Goal: Task Accomplishment & Management: Manage account settings

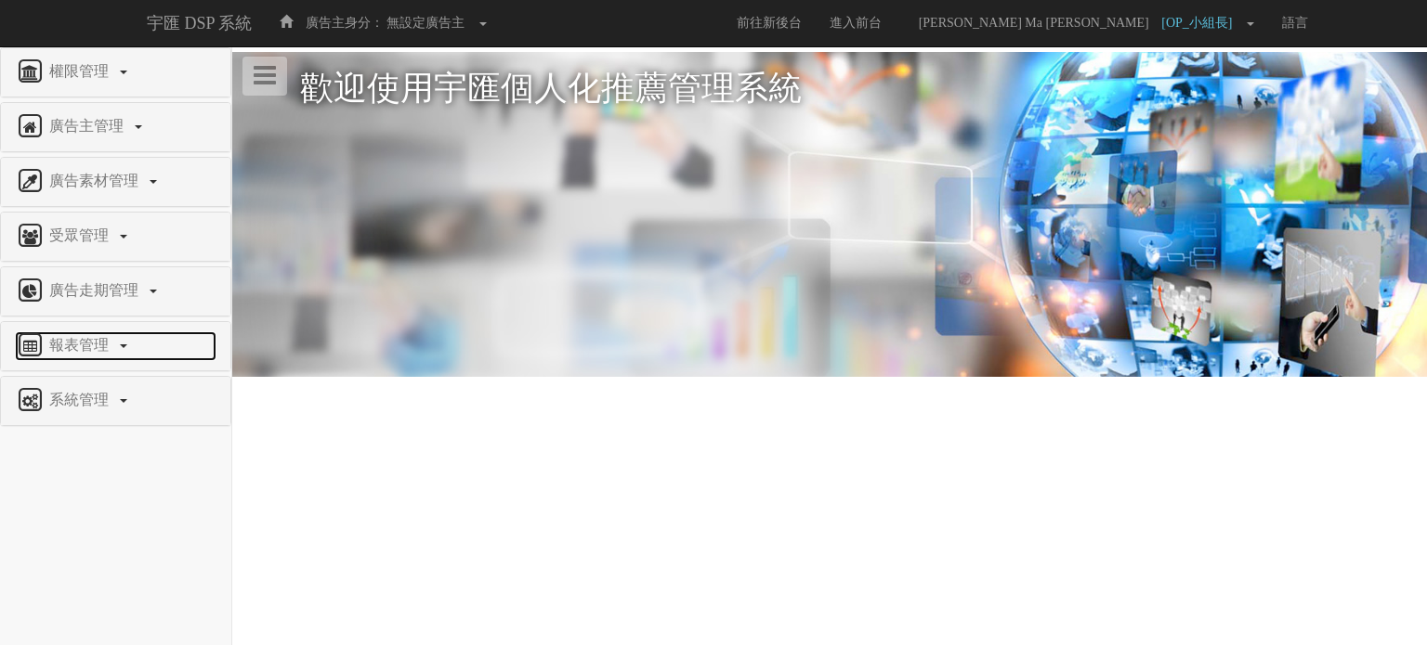
click at [97, 337] on span "報表管理" at bounding box center [81, 345] width 73 height 16
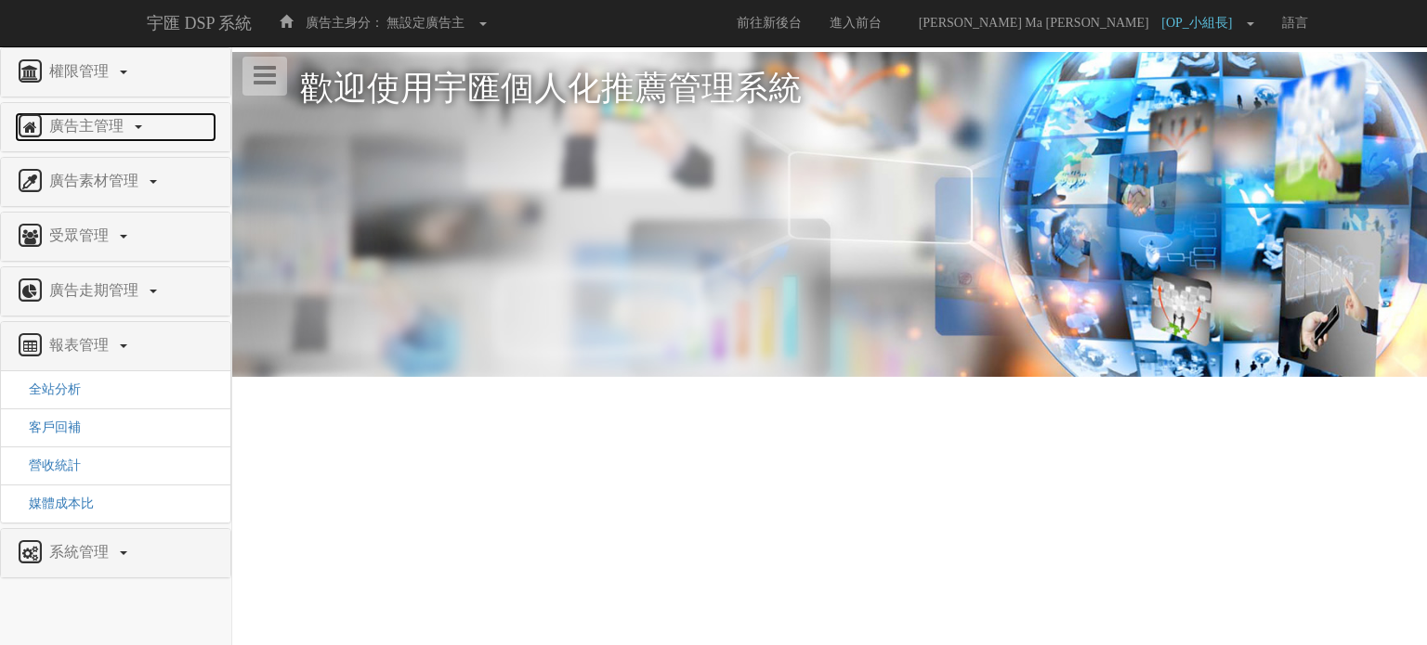
click at [98, 121] on span "廣告主管理" at bounding box center [89, 126] width 88 height 16
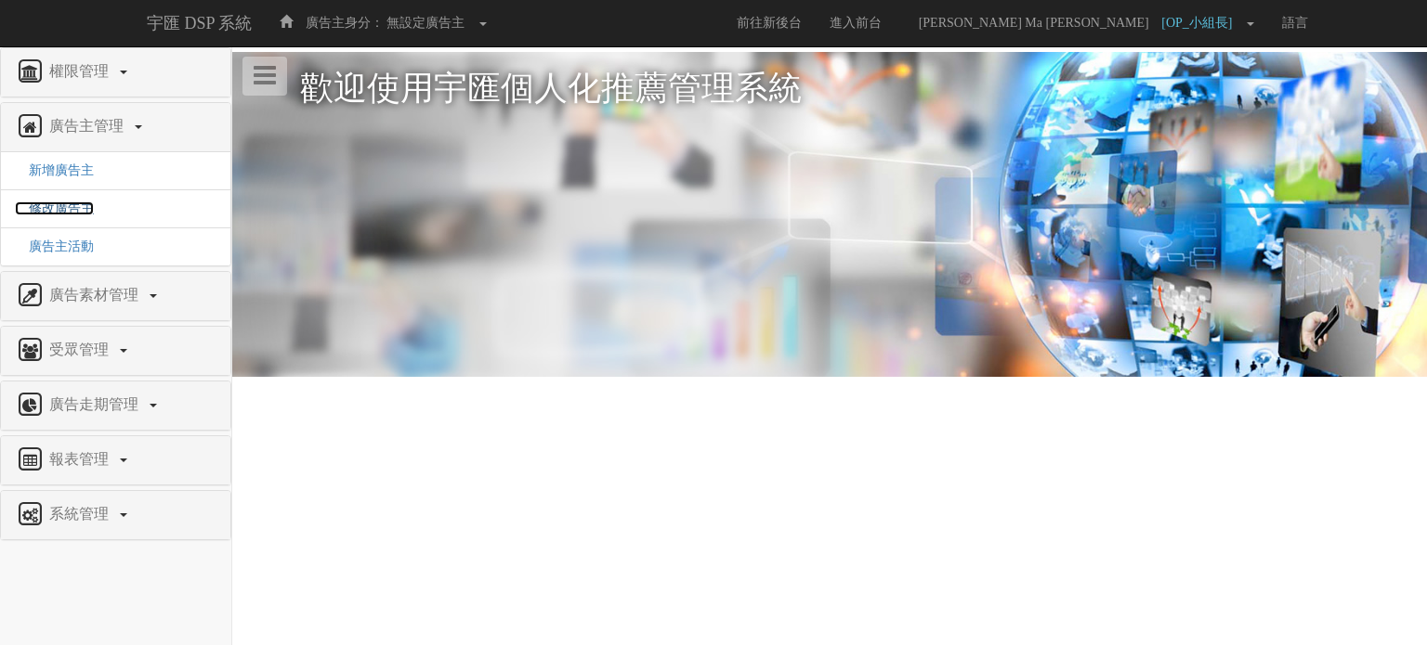
click at [68, 203] on span "修改廣告主" at bounding box center [54, 209] width 79 height 14
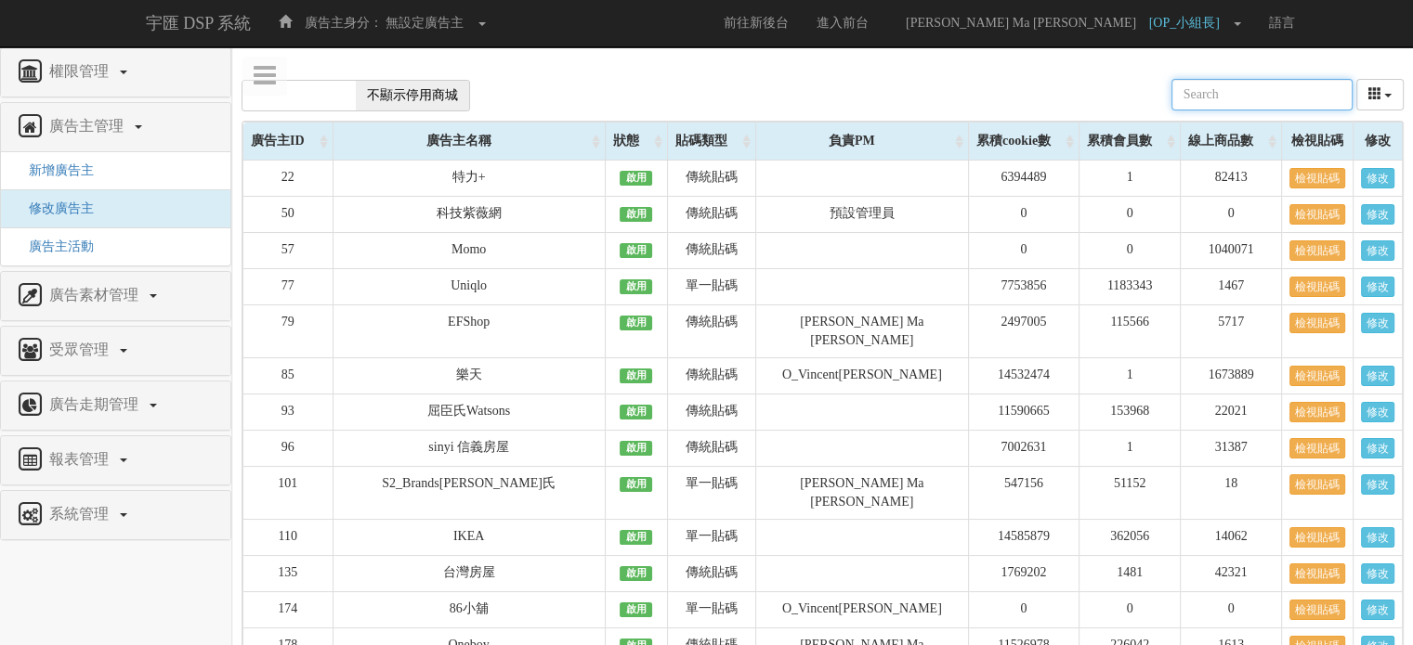
click at [1245, 99] on input "text" at bounding box center [1261, 95] width 181 height 32
type input "1761"
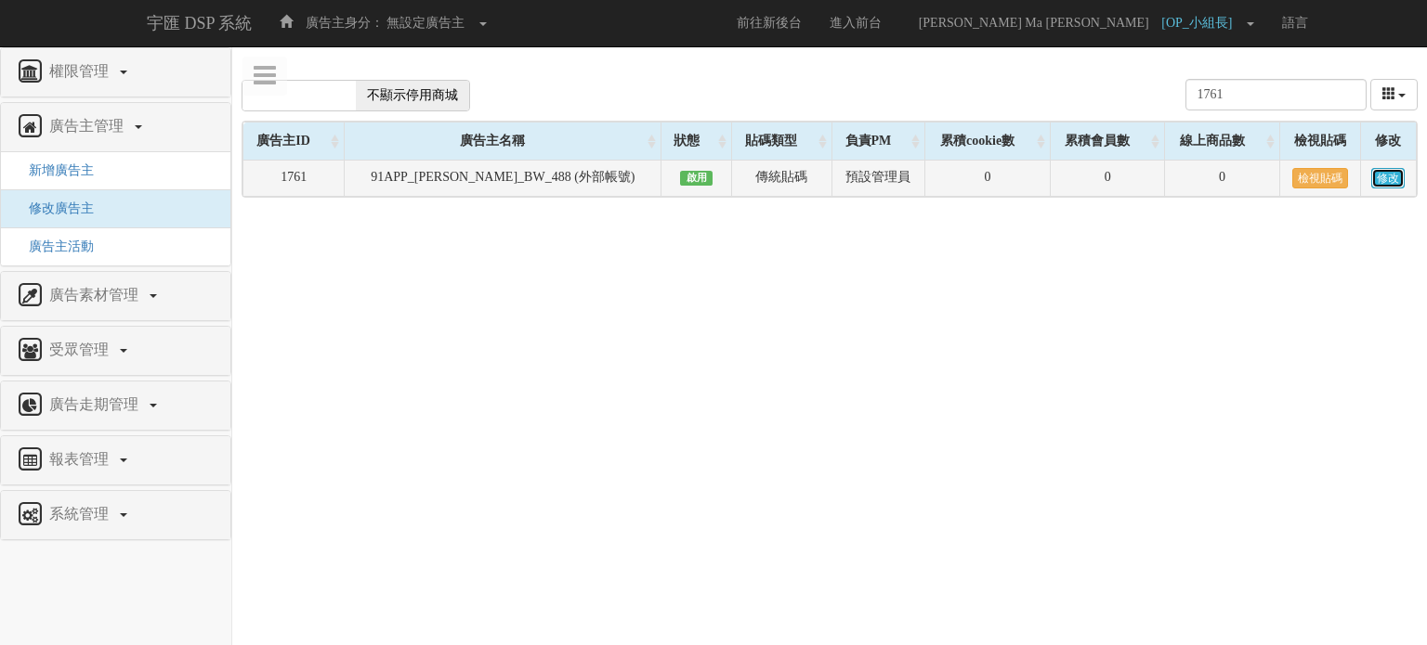
click at [1378, 186] on link "修改" at bounding box center [1387, 178] width 33 height 20
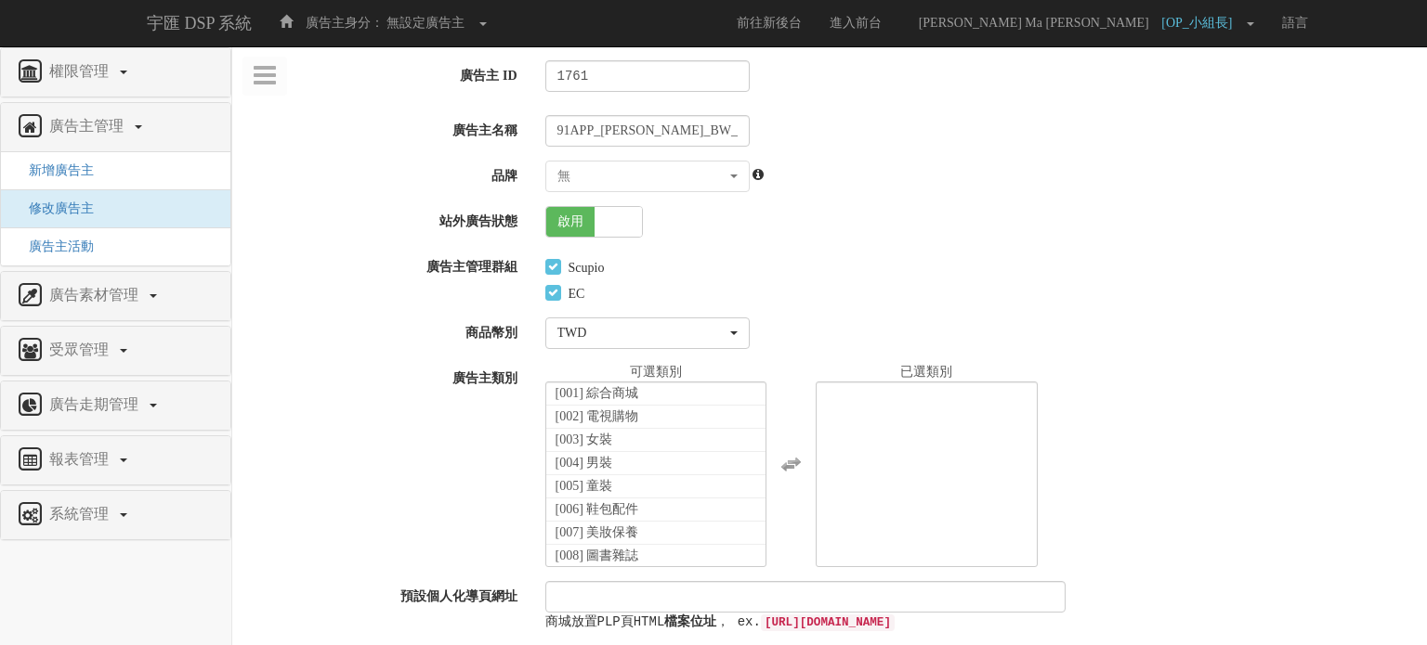
select select
select select "f9677d6e-57db-4fd1-beb9-3ca57371231e"
select select
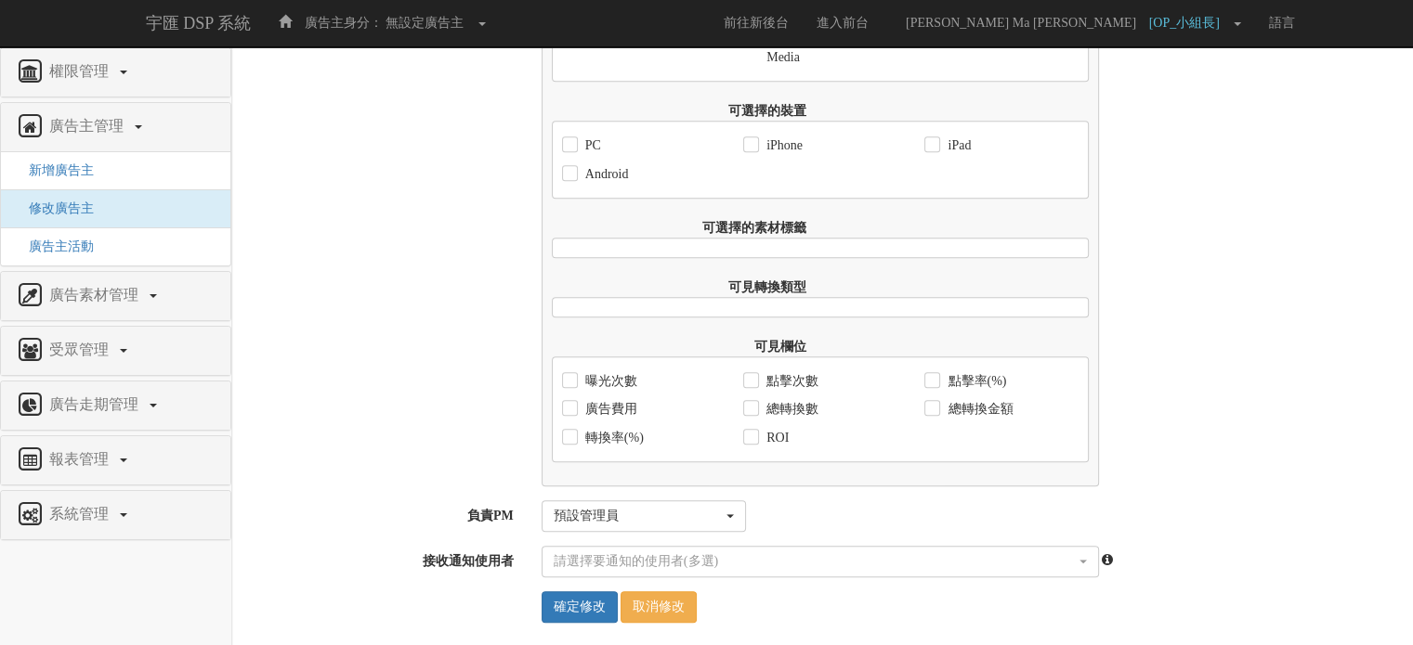
scroll to position [1361, 0]
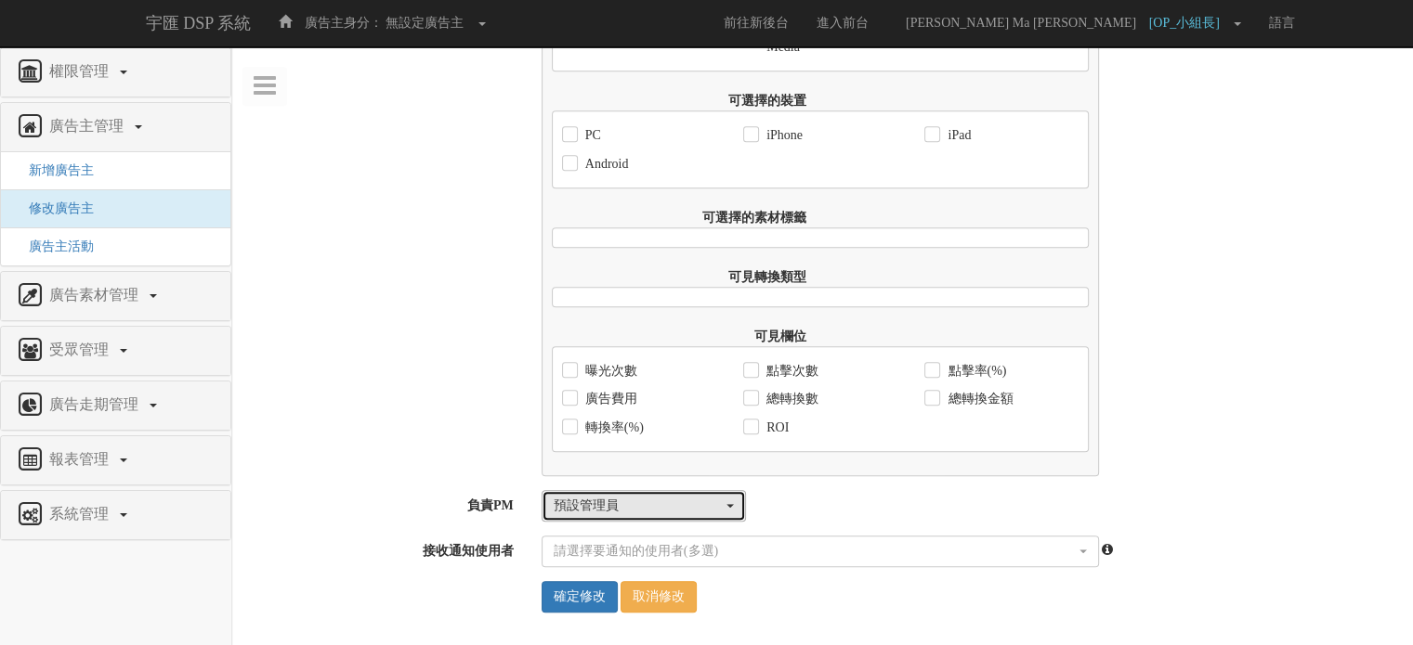
click at [704, 518] on button "預設管理員" at bounding box center [643, 506] width 204 height 32
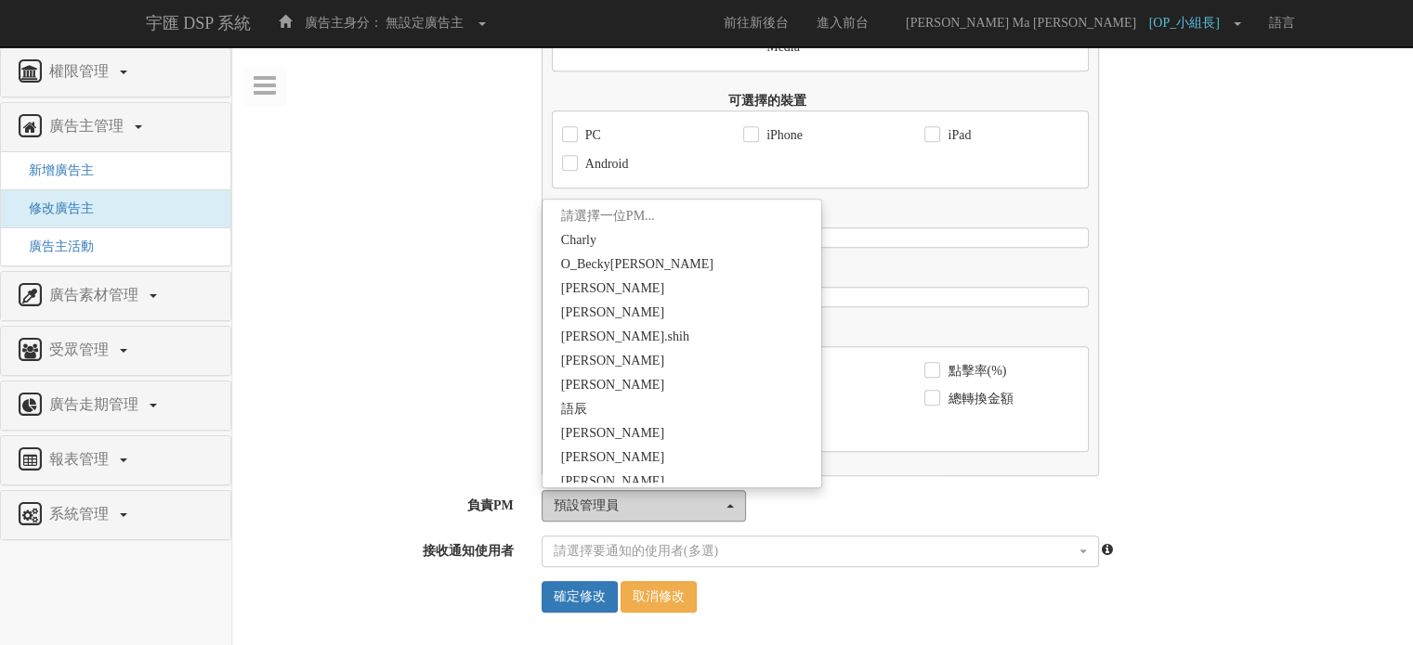
scroll to position [3279, 0]
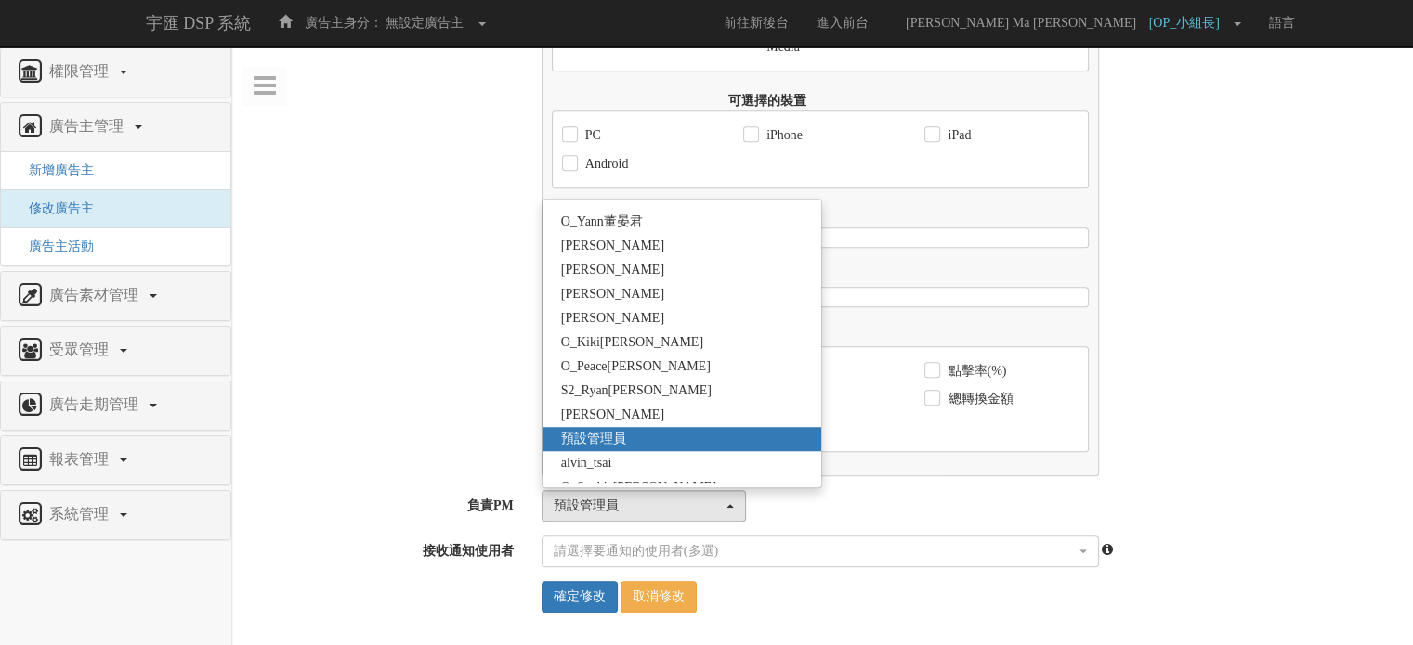
click at [884, 520] on div "請選擇一位PM... Charly O_Becky林韶琪 Kristin Kuo Avery jay.shih 陳力維 Judy Fan 語辰 簡子軒 Cyn…" at bounding box center [970, 506] width 885 height 32
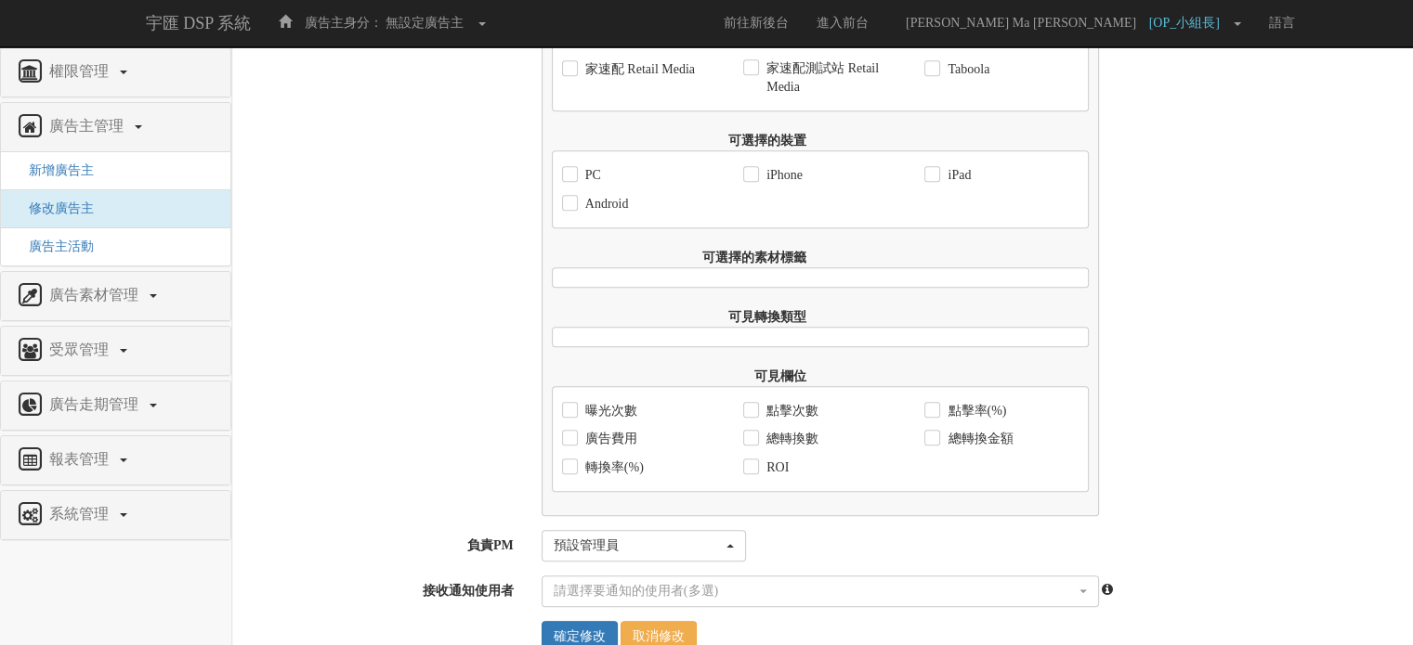
scroll to position [1361, 0]
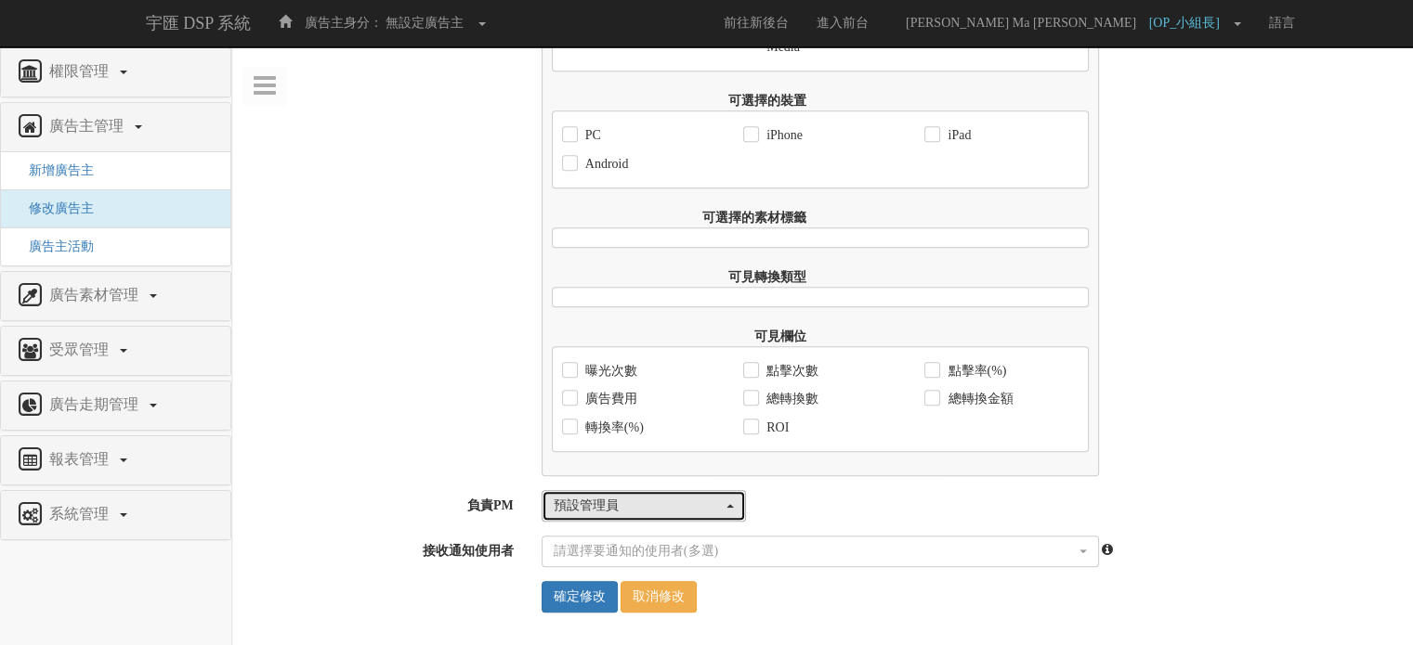
click at [706, 508] on div "預設管理員" at bounding box center [638, 506] width 169 height 19
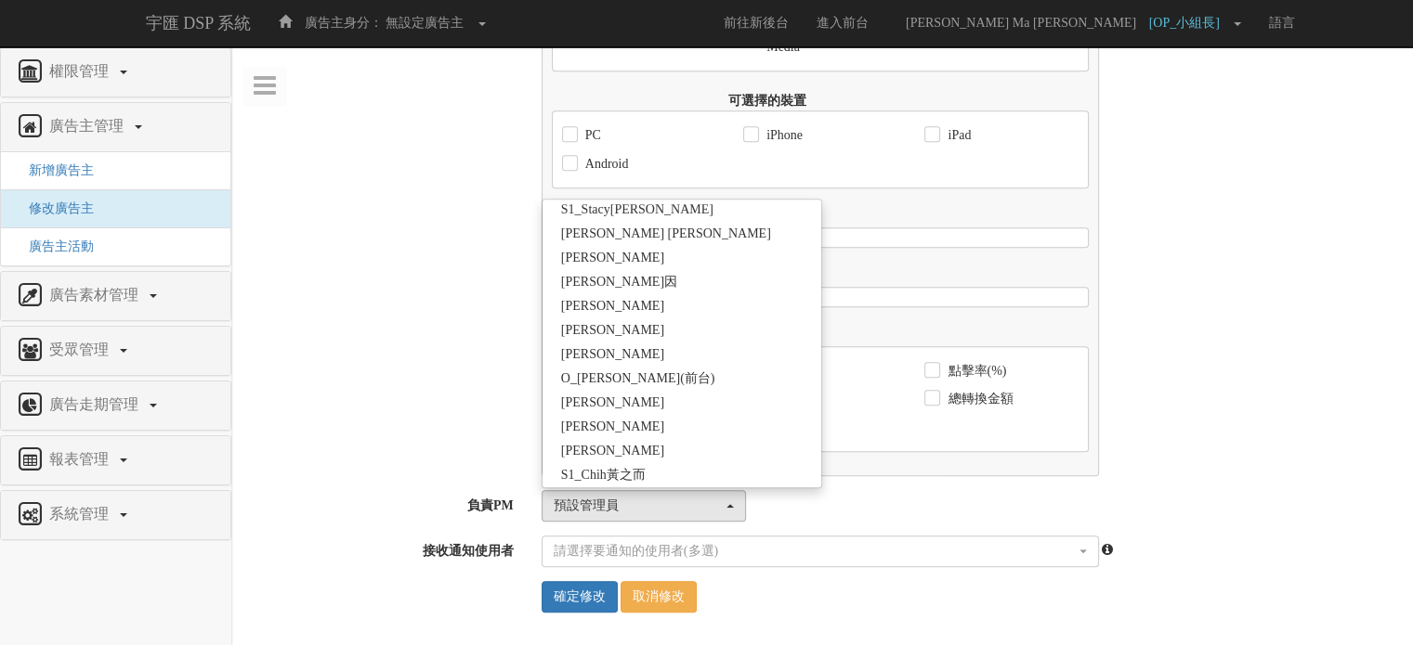
scroll to position [2814, 0]
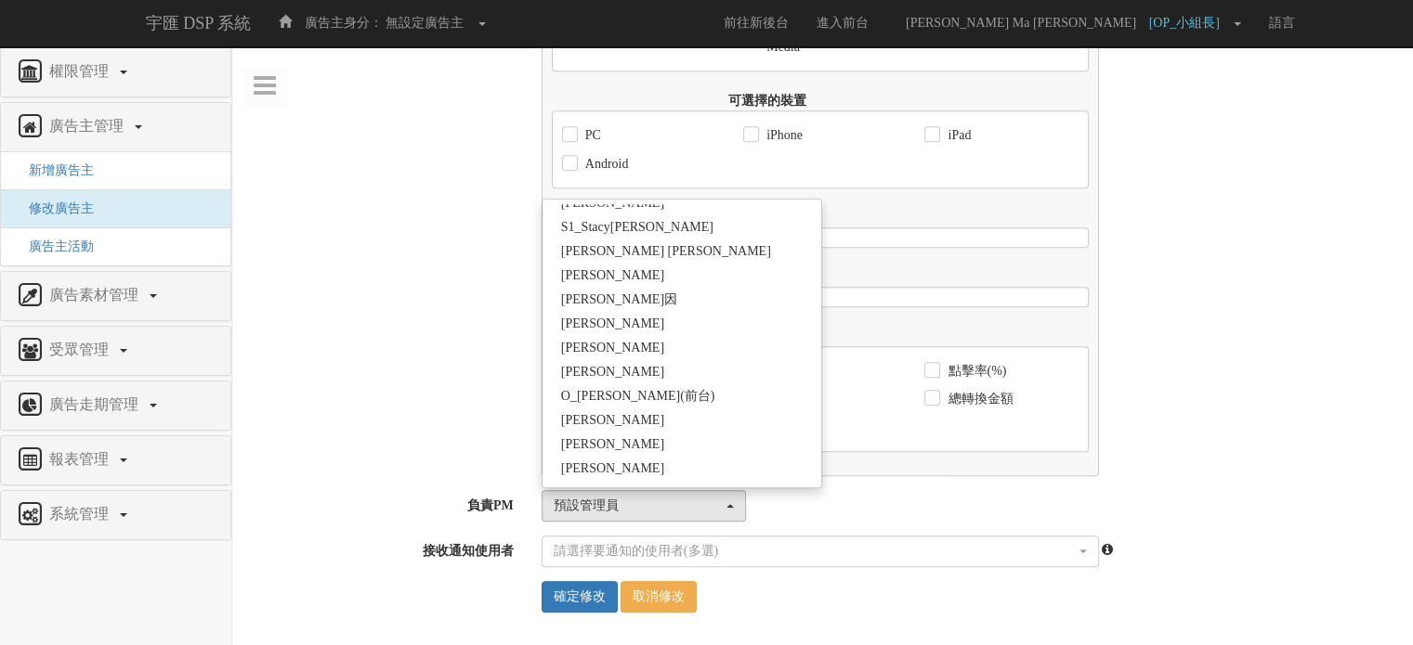
click at [454, 359] on div "前台廣告成效報表設定 報表可查詢的啟始日期 2017-09-01 限制報表可查詢結束日期 是 否 報表可查詢的結束日期 是否優先使用Facebook資料 是 …" at bounding box center [822, 44] width 1180 height 866
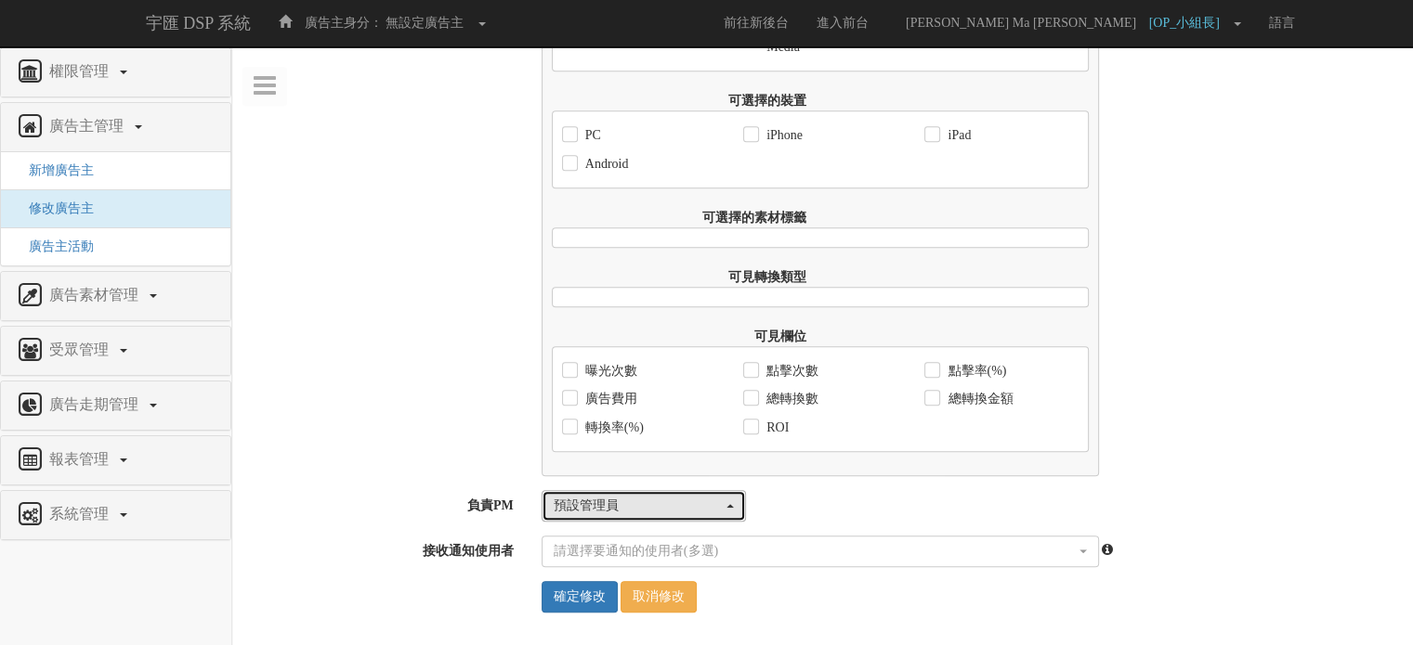
click at [624, 498] on div "預設管理員" at bounding box center [638, 506] width 169 height 19
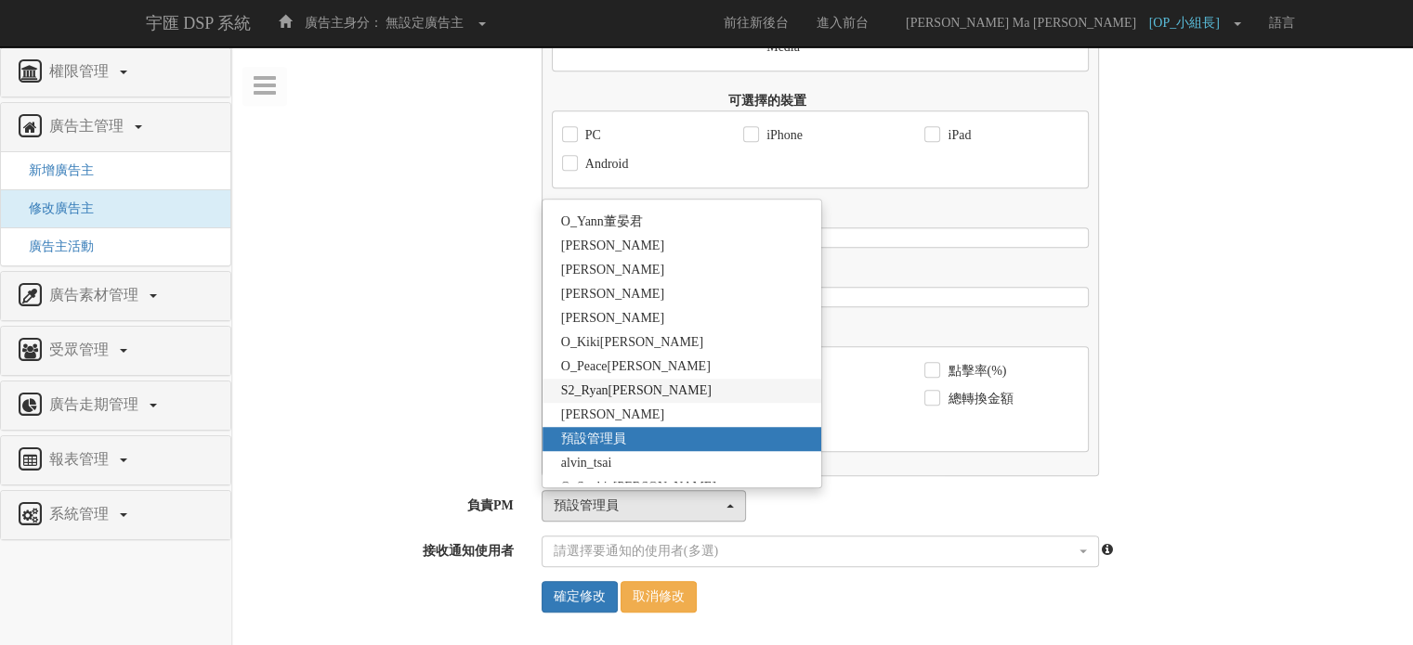
scroll to position [3295, 0]
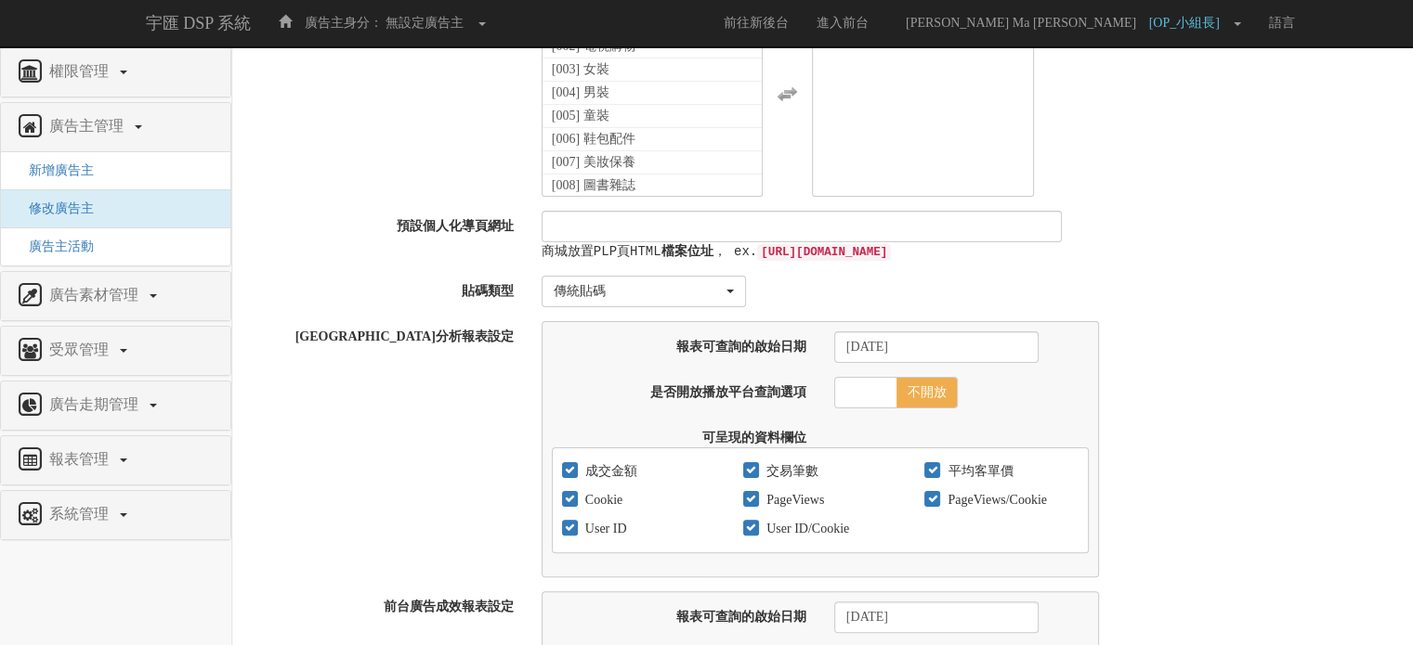
scroll to position [372, 0]
click at [82, 241] on span "廣告主活動" at bounding box center [54, 247] width 79 height 14
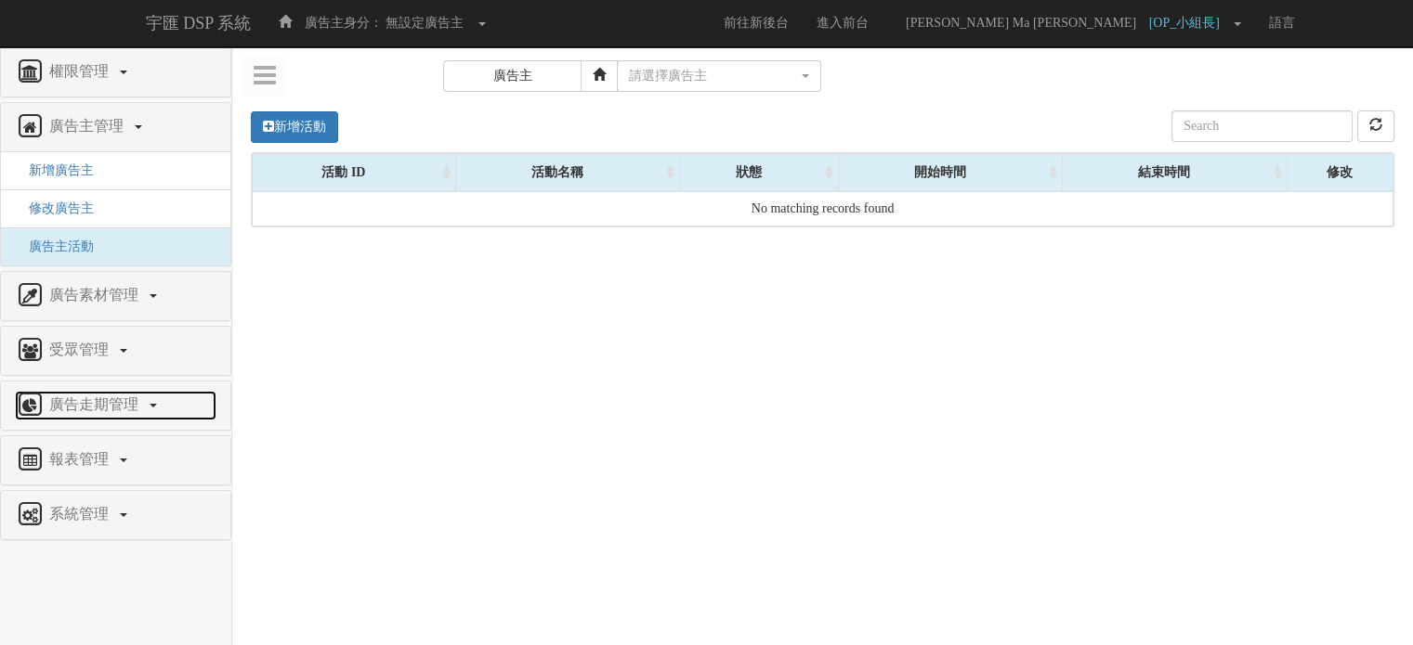
click at [140, 408] on span "廣告走期管理" at bounding box center [96, 405] width 103 height 16
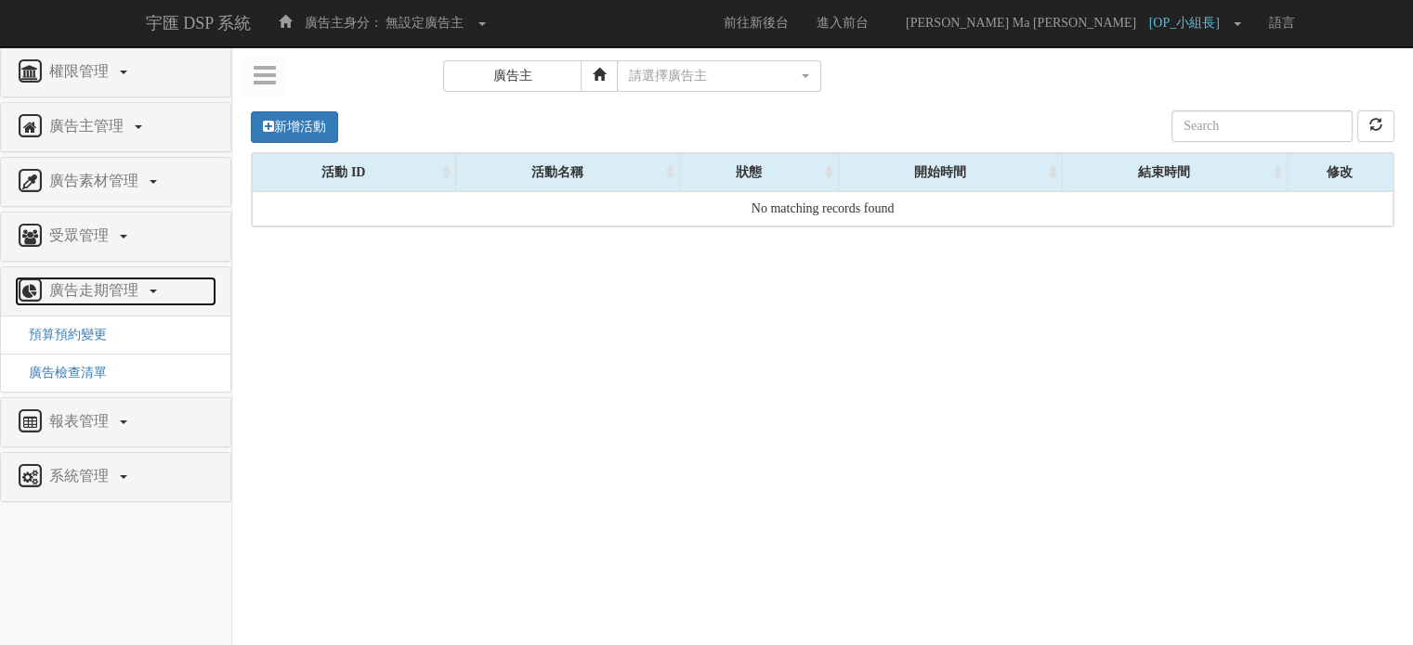
click at [107, 282] on span "廣告走期管理" at bounding box center [96, 290] width 103 height 16
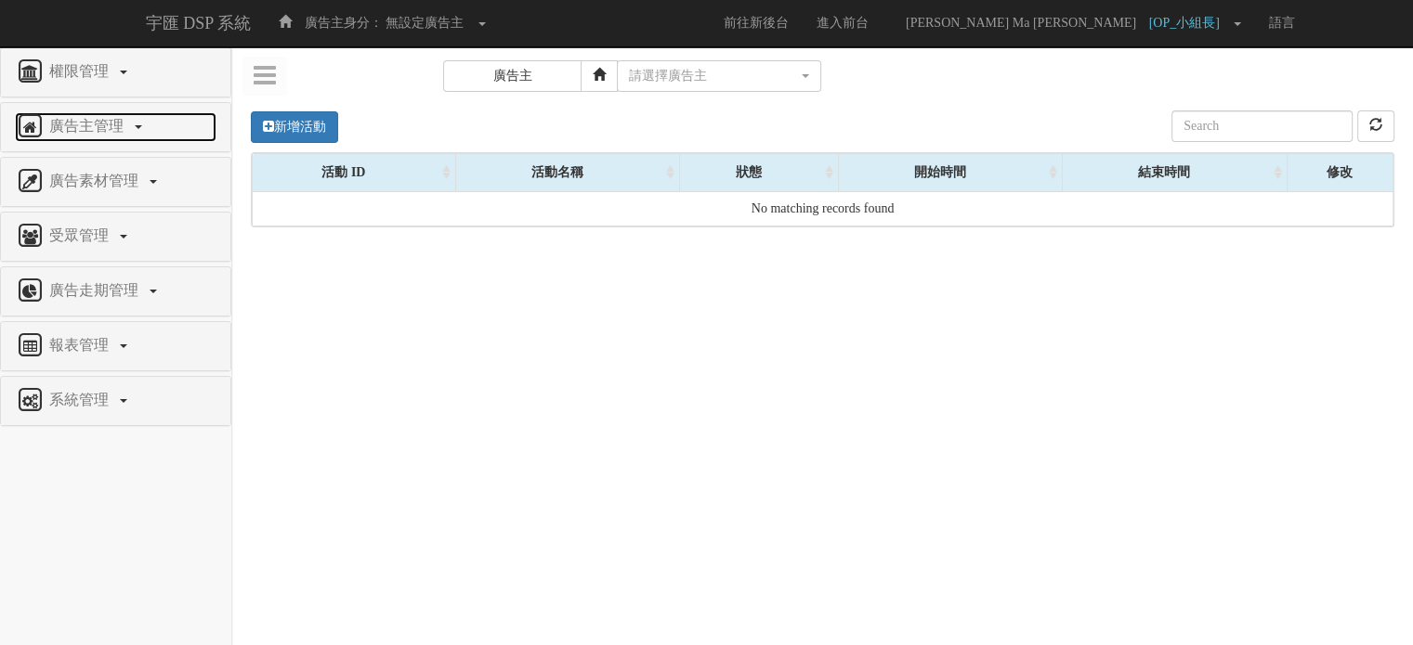
click at [105, 125] on span "廣告主管理" at bounding box center [89, 126] width 88 height 16
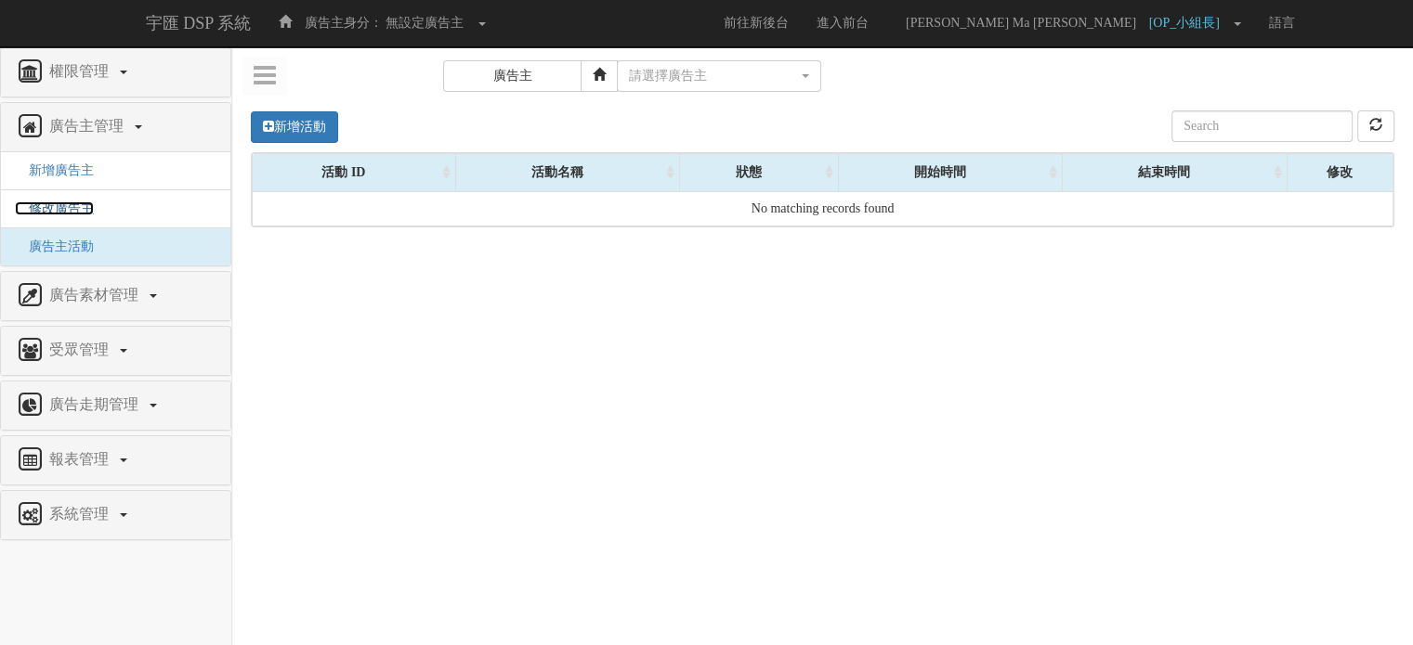
click at [73, 213] on span "修改廣告主" at bounding box center [54, 209] width 79 height 14
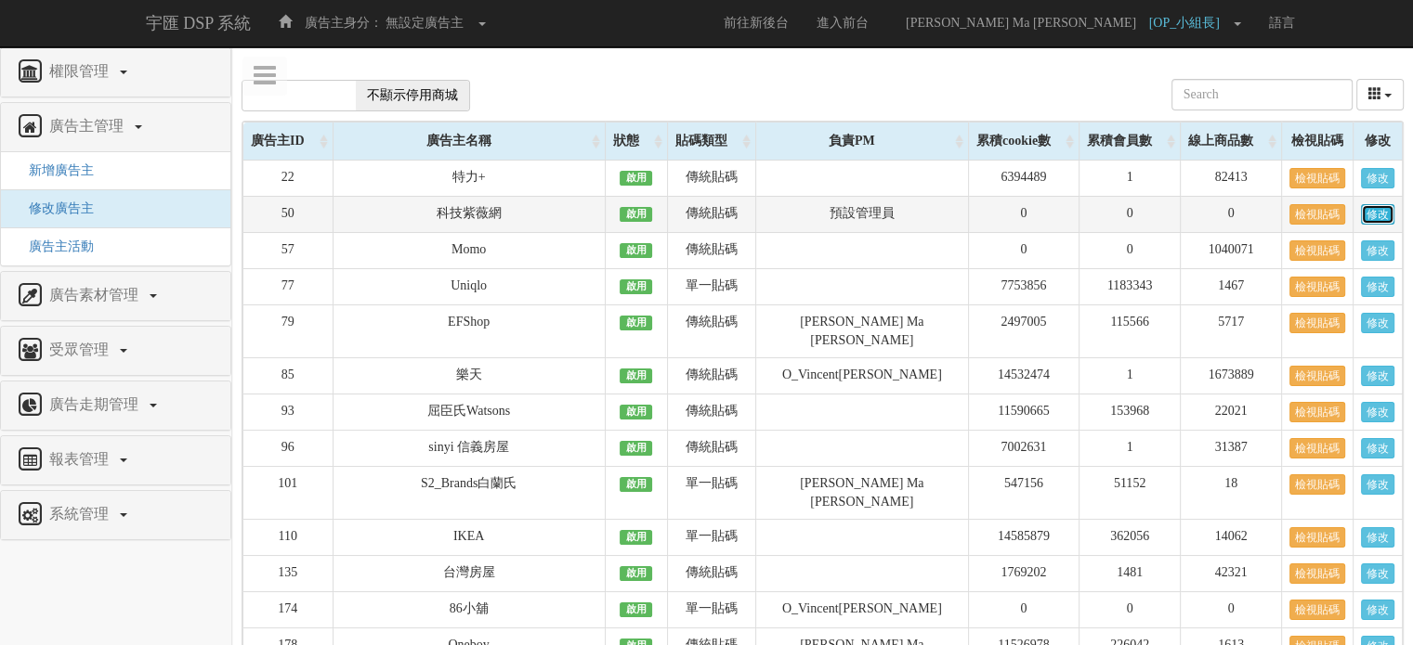
click at [1372, 218] on link "修改" at bounding box center [1377, 214] width 33 height 20
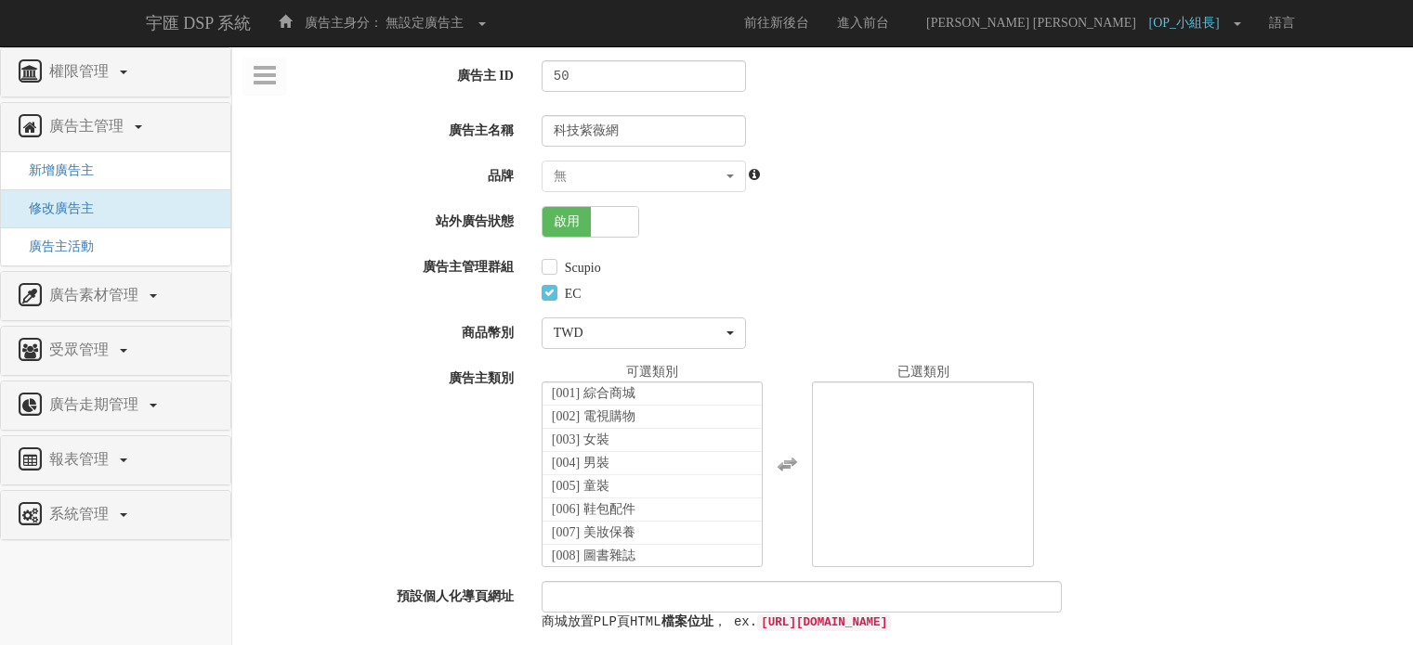
select select
select select "f9677d6e-57db-4fd1-beb9-3ca57371231e"
select select
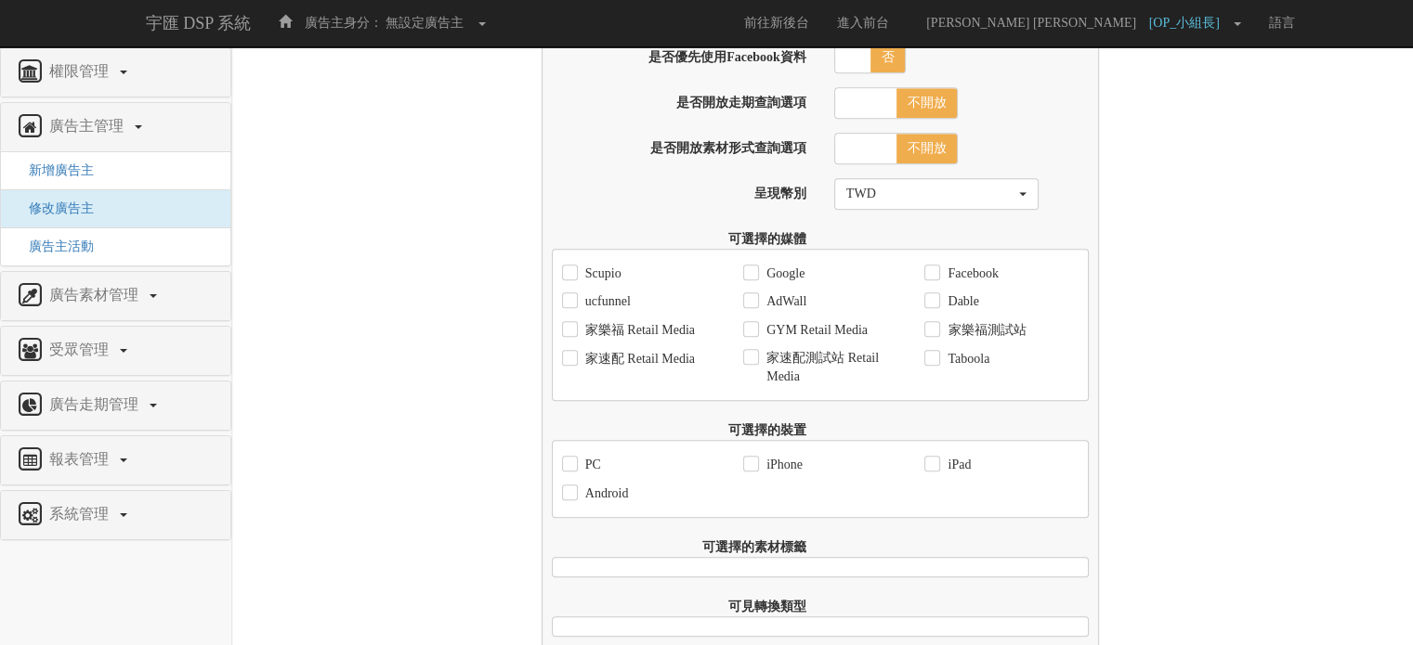
scroll to position [1361, 0]
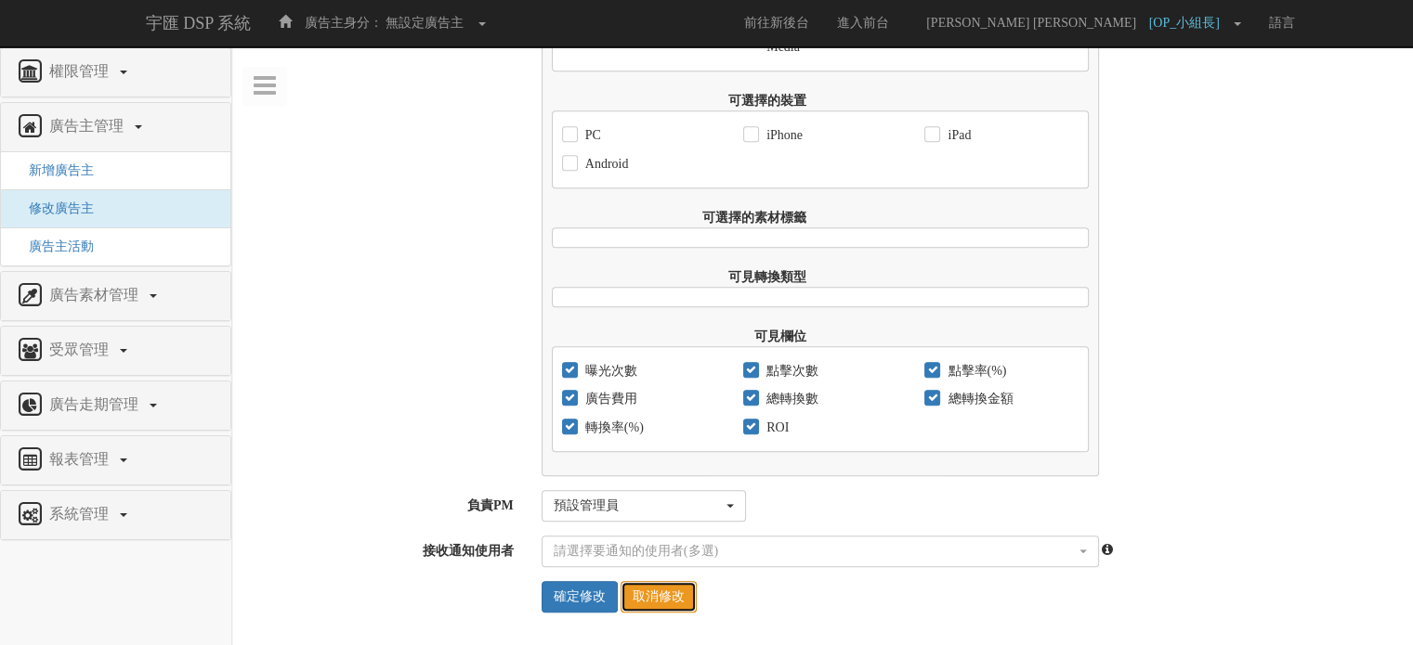
click at [642, 596] on link "取消修改" at bounding box center [658, 597] width 76 height 32
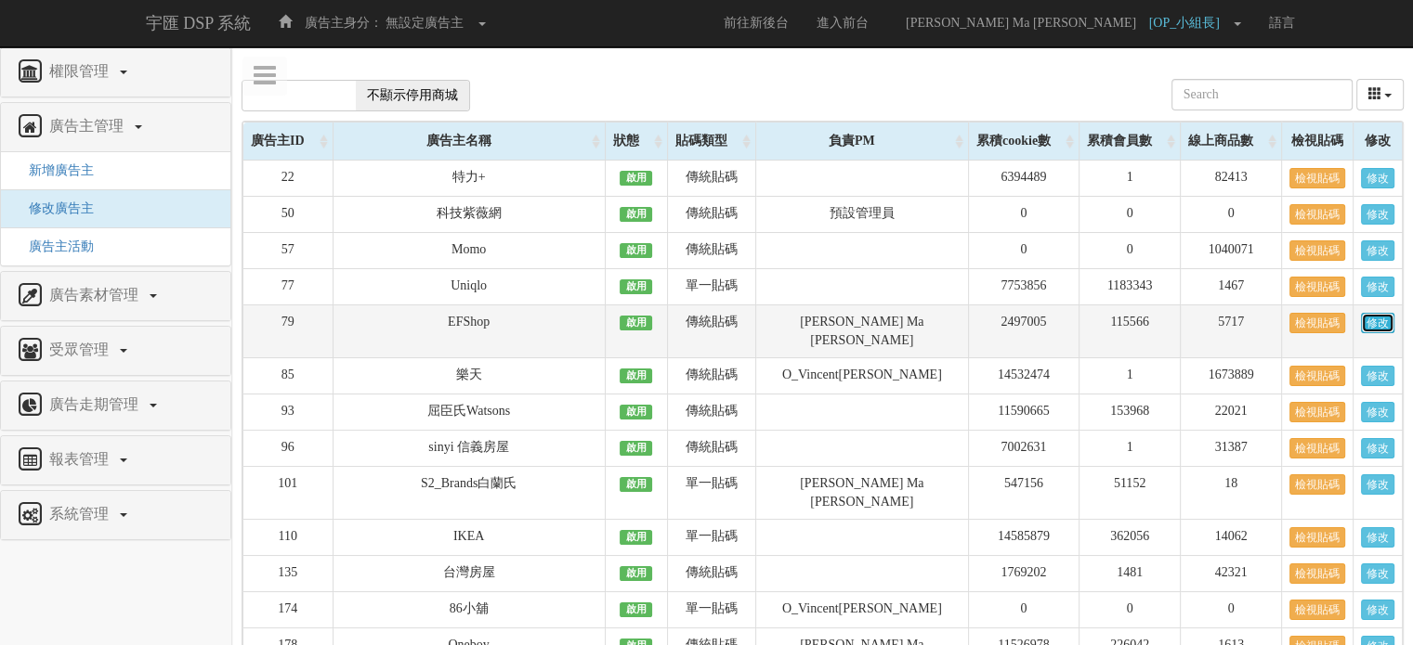
click at [1377, 324] on link "修改" at bounding box center [1377, 323] width 33 height 20
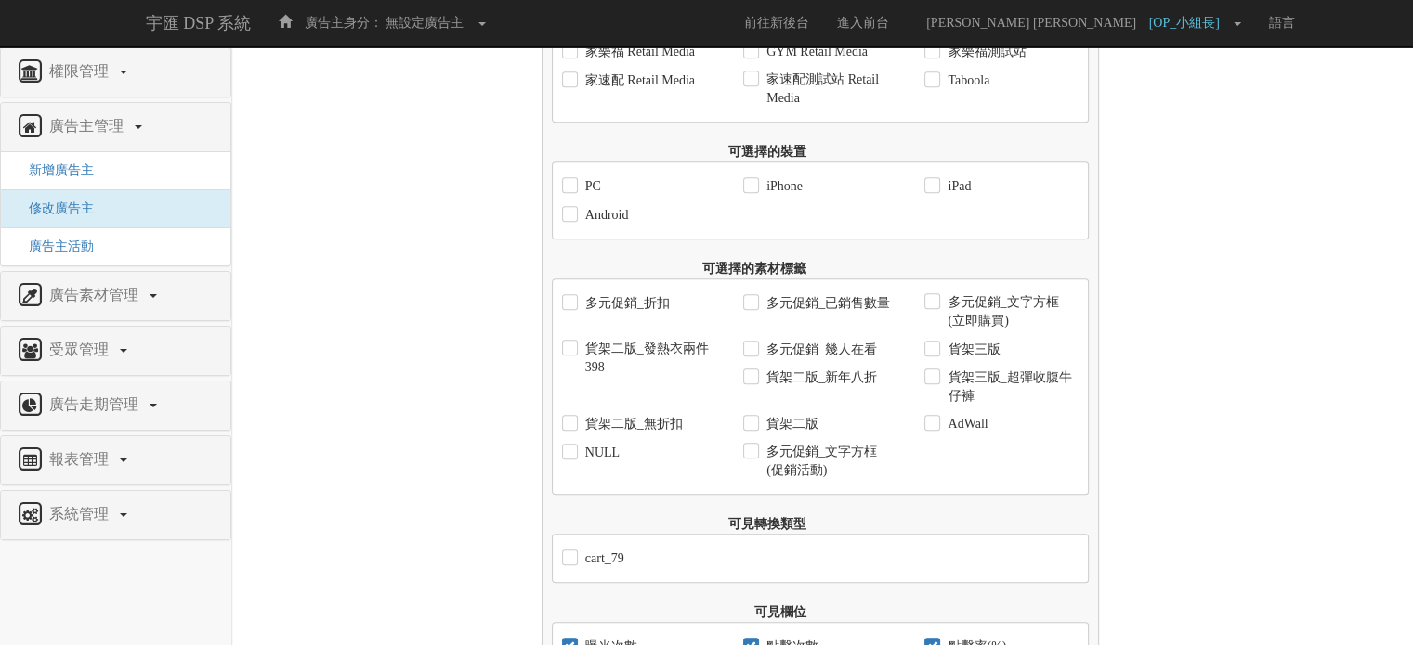
scroll to position [1590, 0]
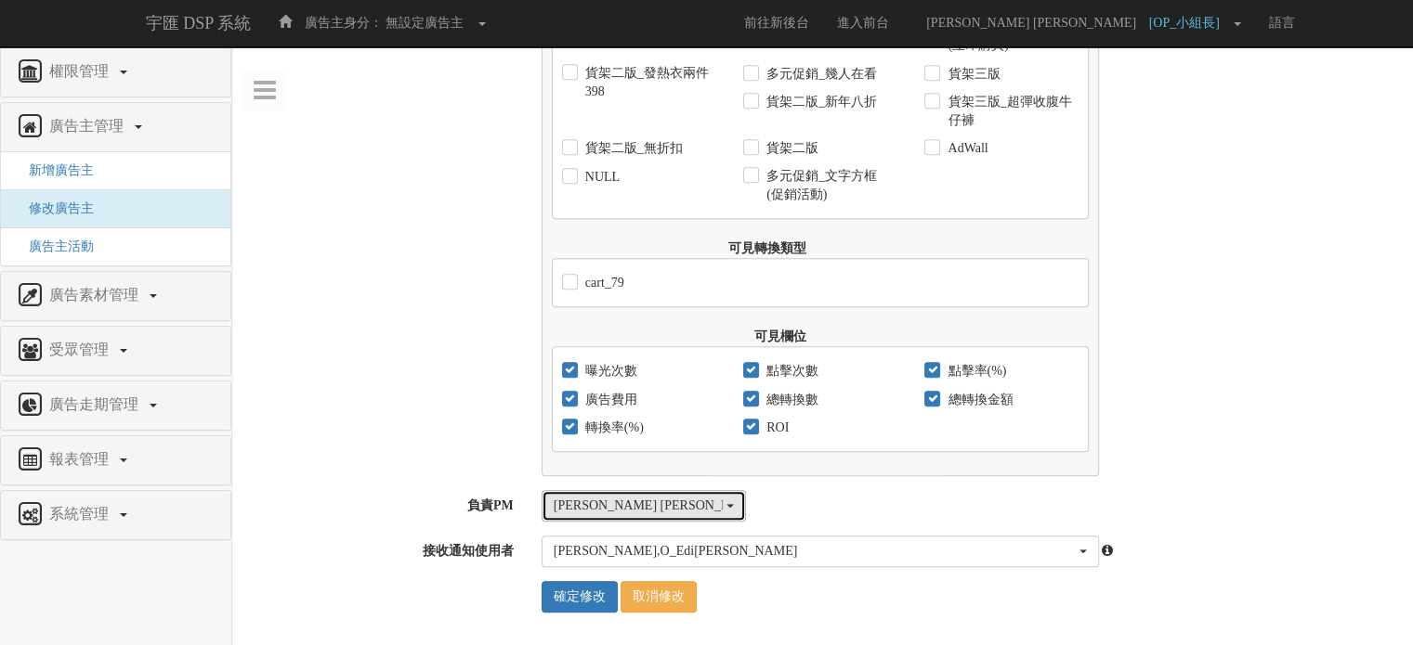
click at [692, 497] on button "[PERSON_NAME] Ma [PERSON_NAME]" at bounding box center [643, 506] width 204 height 32
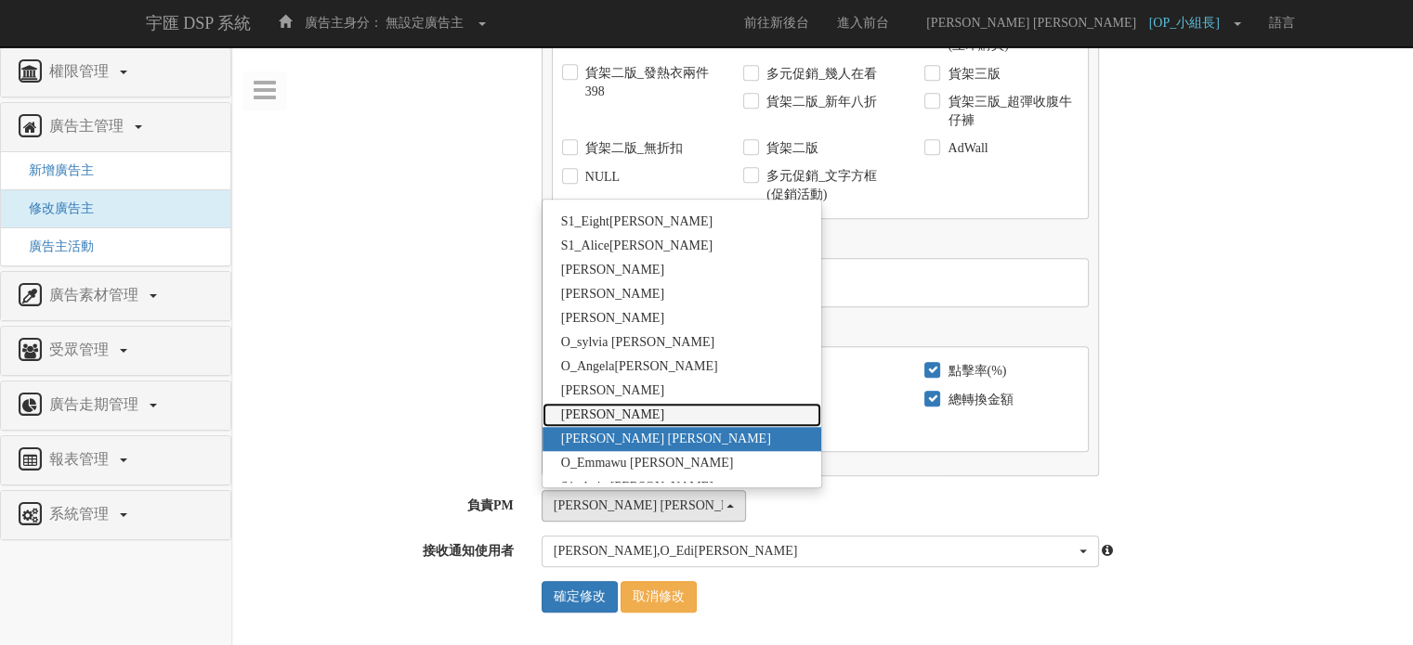
click at [632, 404] on link "廖玲琬" at bounding box center [681, 415] width 279 height 24
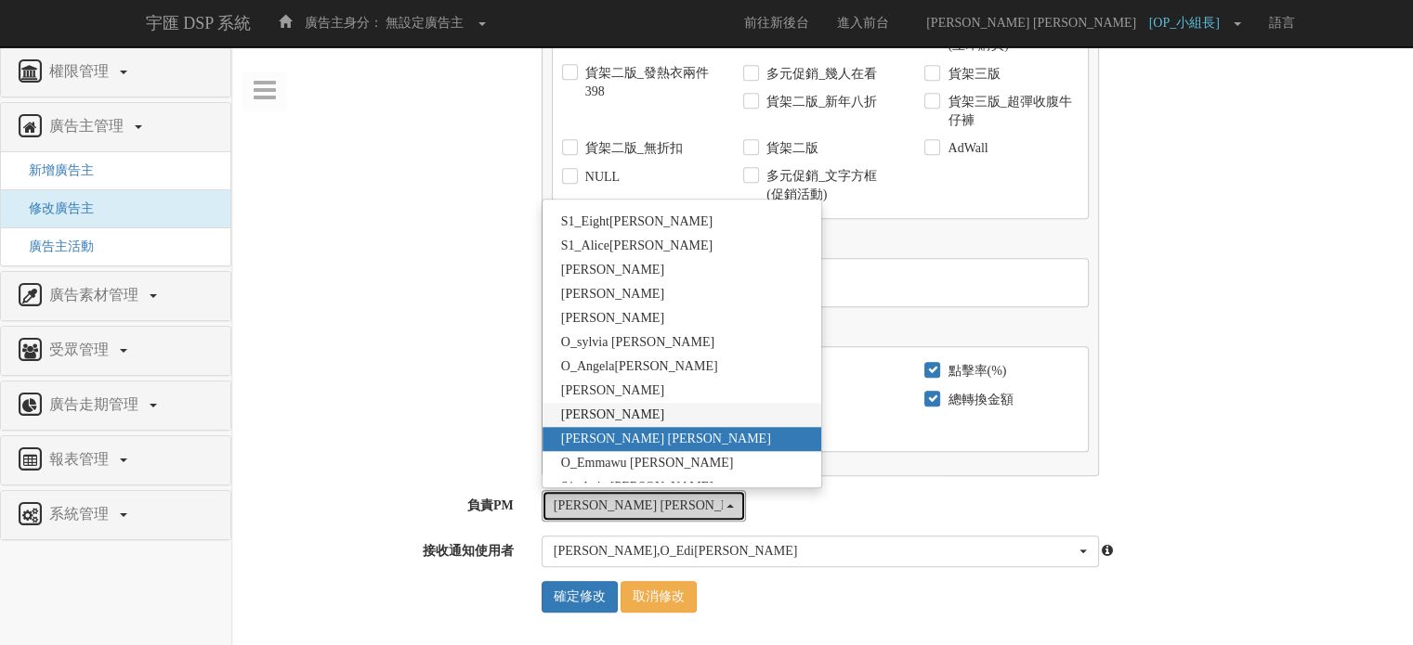
select select "7821f7b6-a6d5-452b-a847-49b4d6be9bf3"
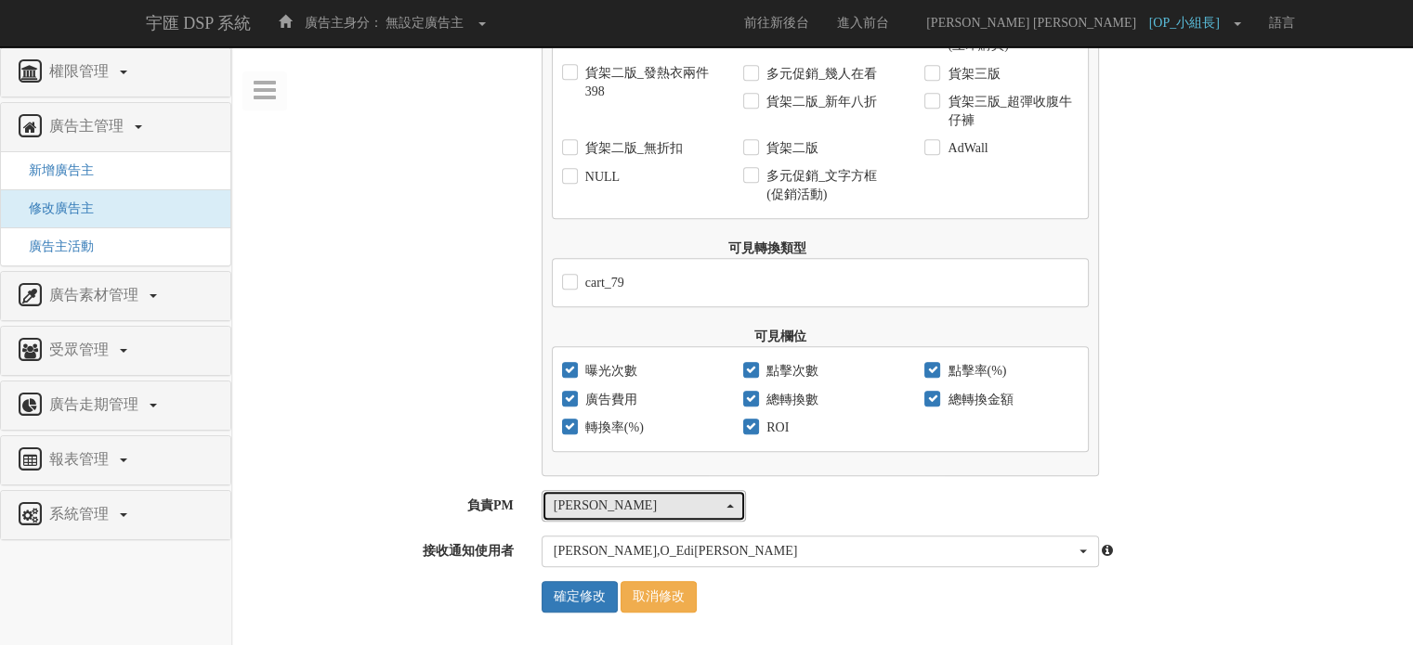
click at [665, 512] on div "廖玲琬" at bounding box center [638, 506] width 169 height 19
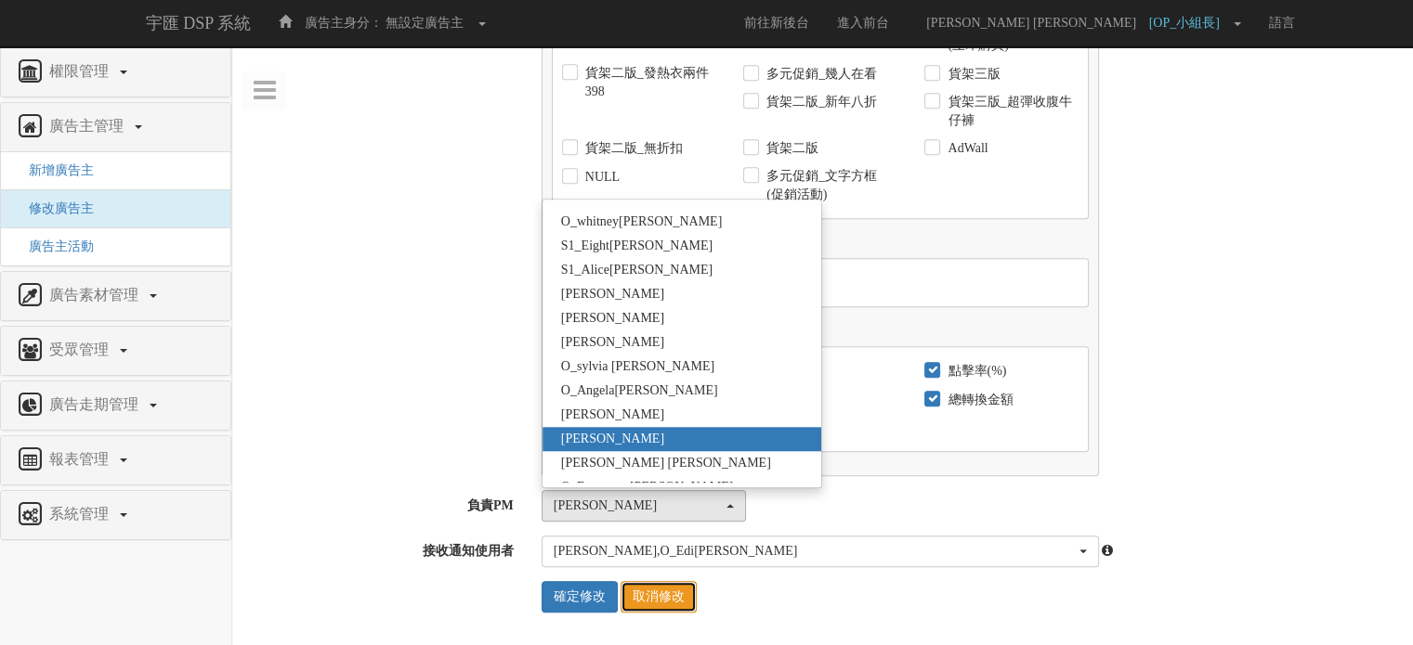
click at [671, 594] on link "取消修改" at bounding box center [658, 597] width 76 height 32
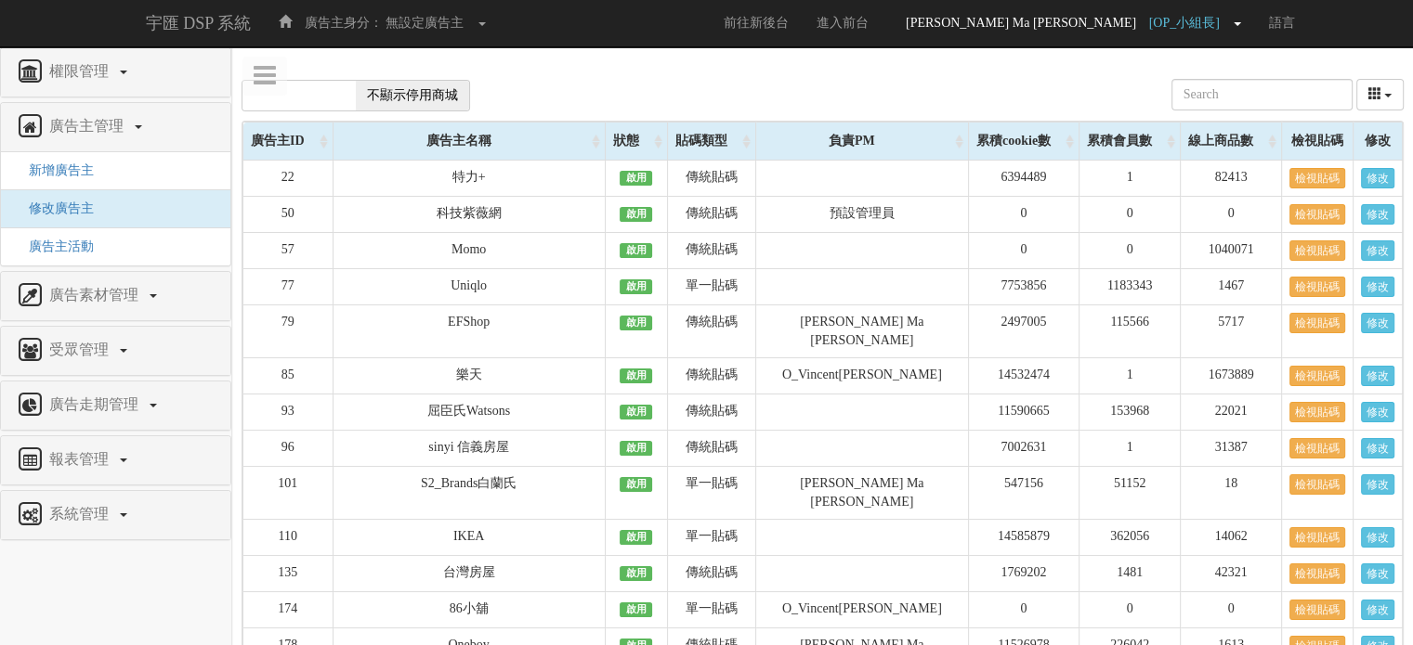
click at [1204, 37] on link "Dean Ma 馬兆鵬 [OP_小組長]" at bounding box center [1068, 23] width 372 height 46
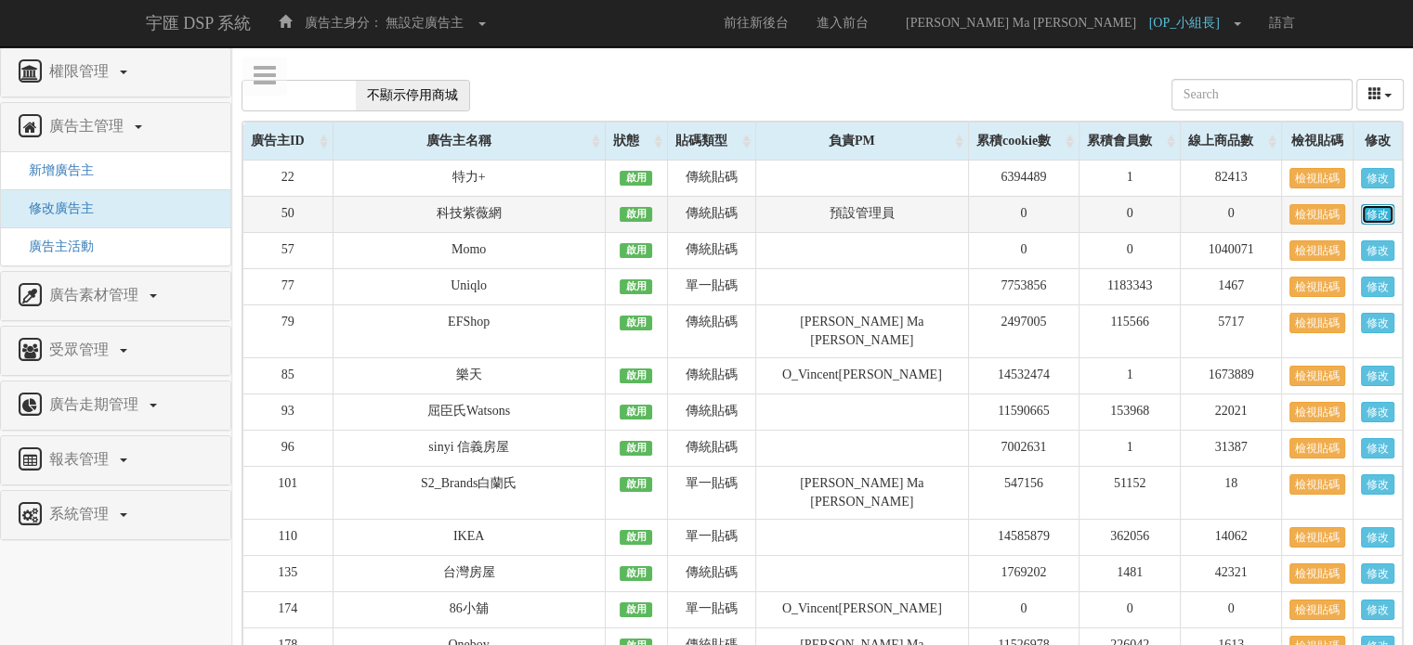
click at [1368, 218] on link "修改" at bounding box center [1377, 214] width 33 height 20
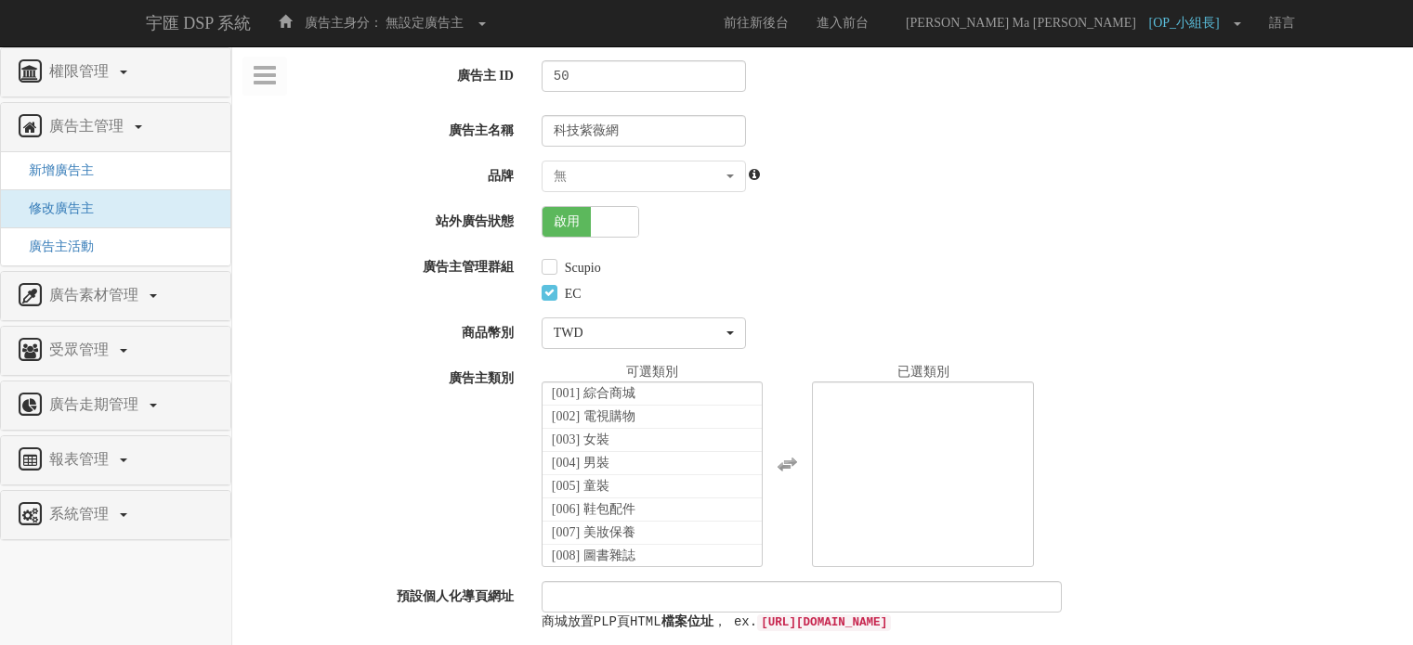
select select
select select "f9677d6e-57db-4fd1-beb9-3ca57371231e"
select select
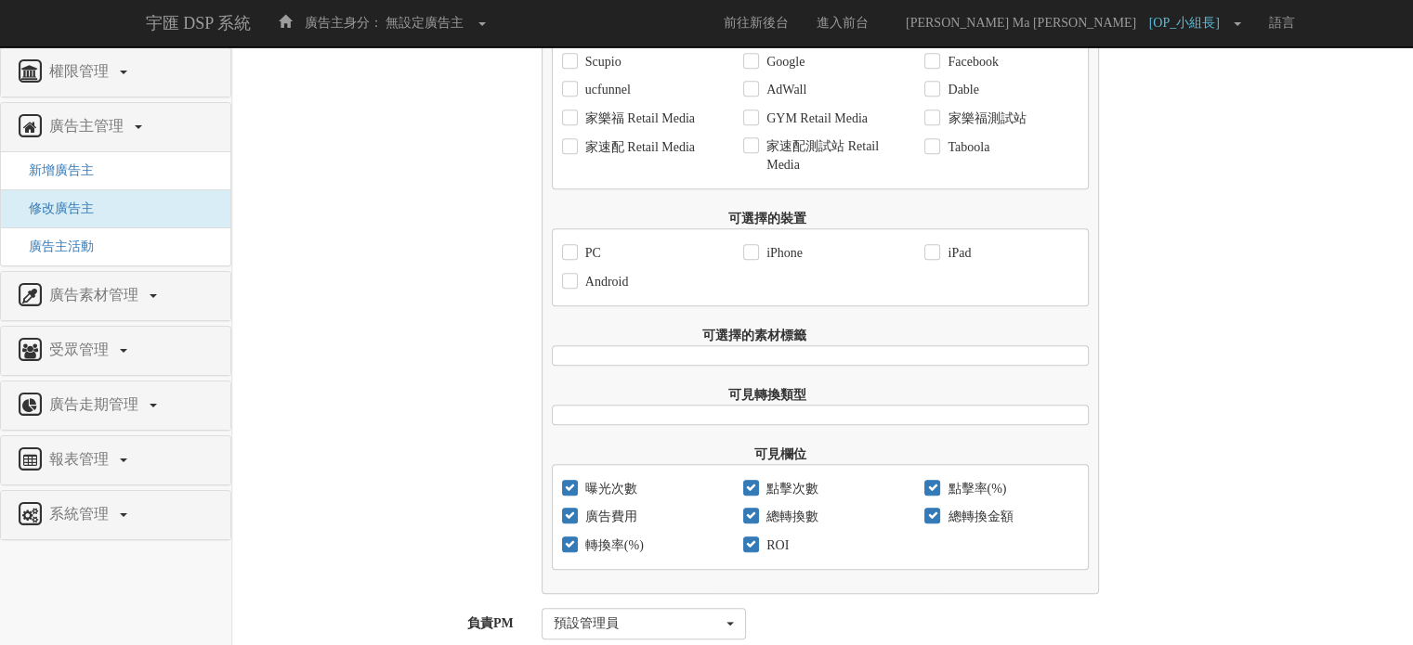
scroll to position [1361, 0]
